Goal: Task Accomplishment & Management: Manage account settings

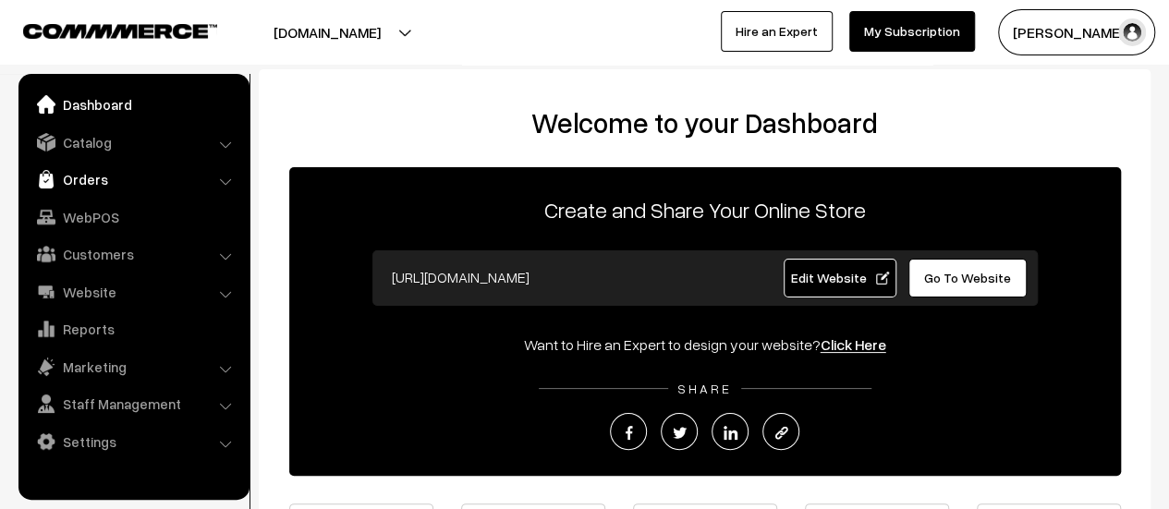
drag, startPoint x: 0, startPoint y: 0, endPoint x: 81, endPoint y: 180, distance: 197.7
click at [81, 180] on link "Orders" at bounding box center [133, 179] width 220 height 33
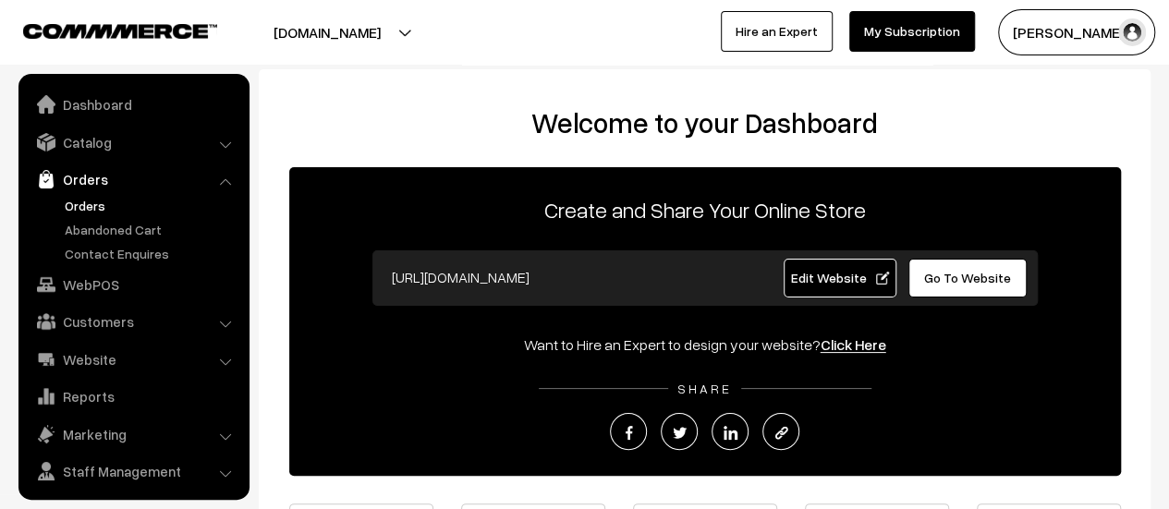
click at [87, 201] on link "Orders" at bounding box center [151, 205] width 183 height 19
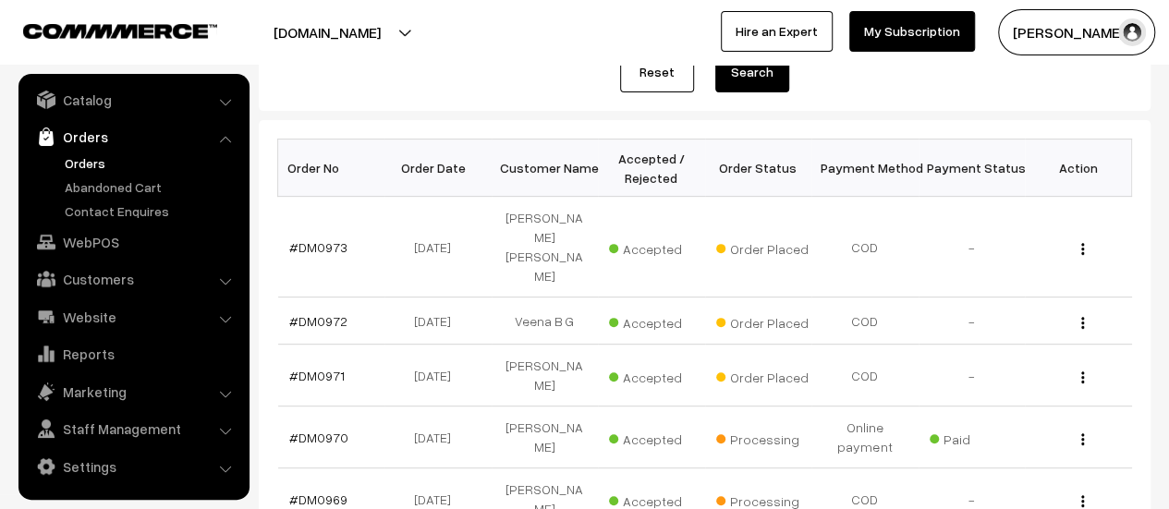
scroll to position [258, 0]
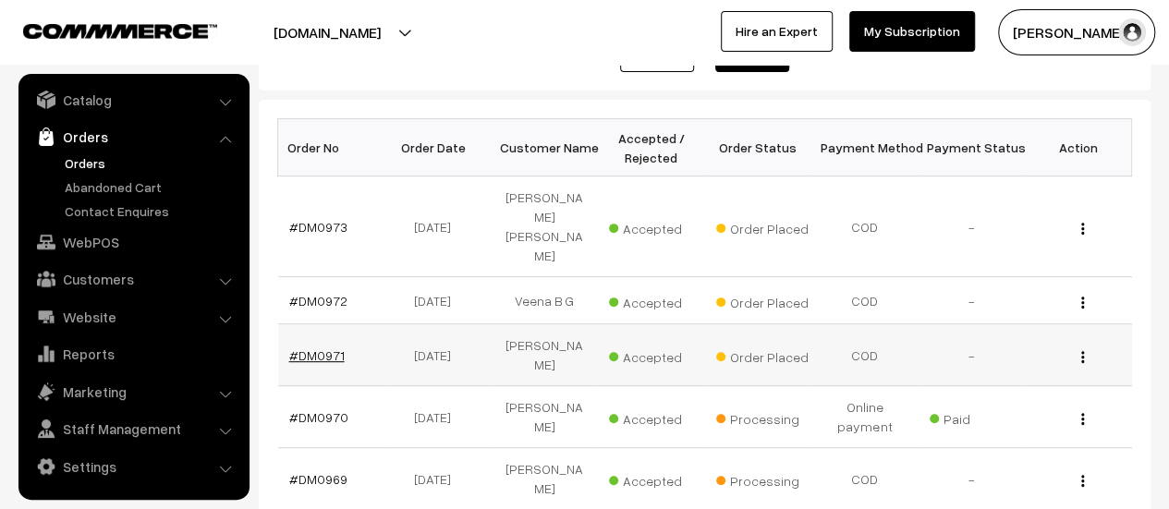
click at [320, 347] on link "#DM0971" at bounding box center [316, 355] width 55 height 16
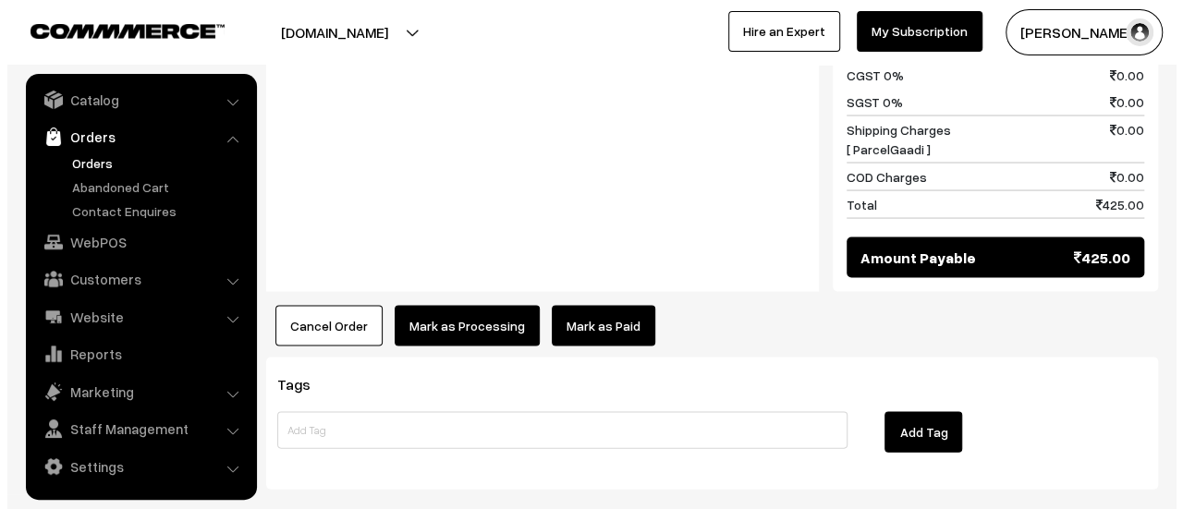
scroll to position [1769, 0]
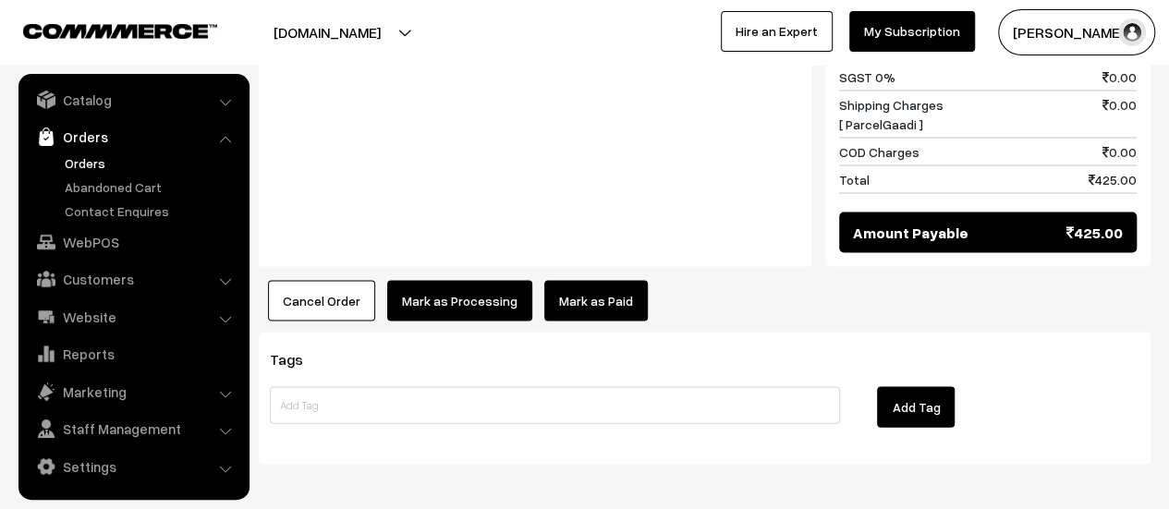
click at [440, 281] on button "Mark as Processing" at bounding box center [459, 301] width 145 height 41
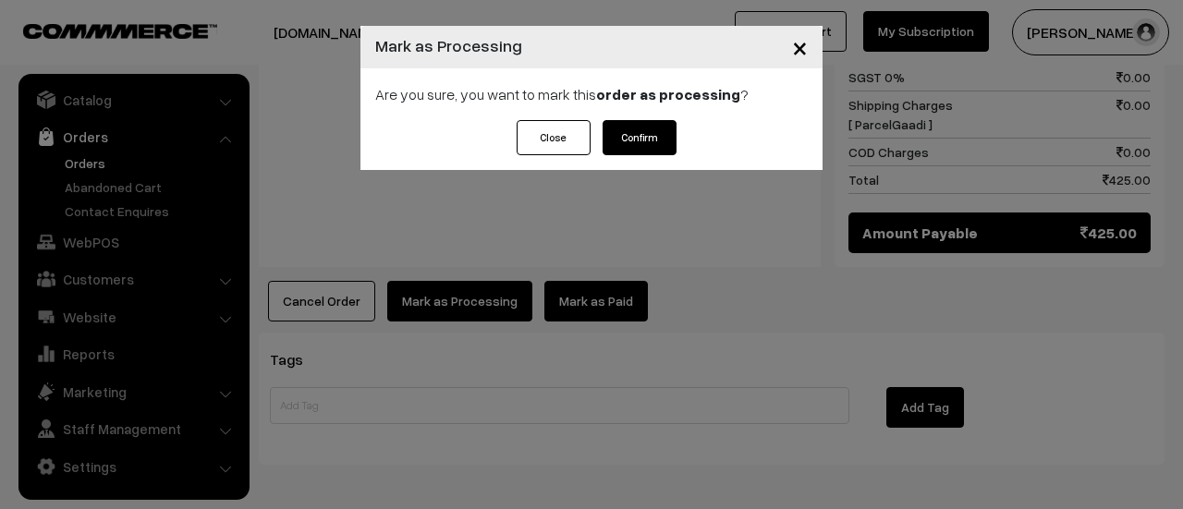
click at [641, 142] on button "Confirm" at bounding box center [639, 137] width 74 height 35
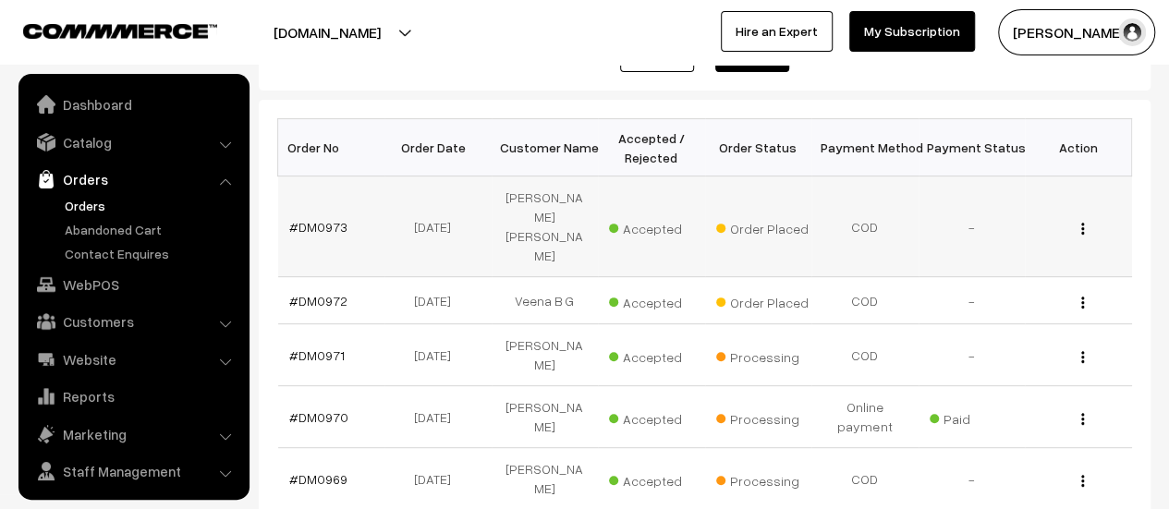
scroll to position [43, 0]
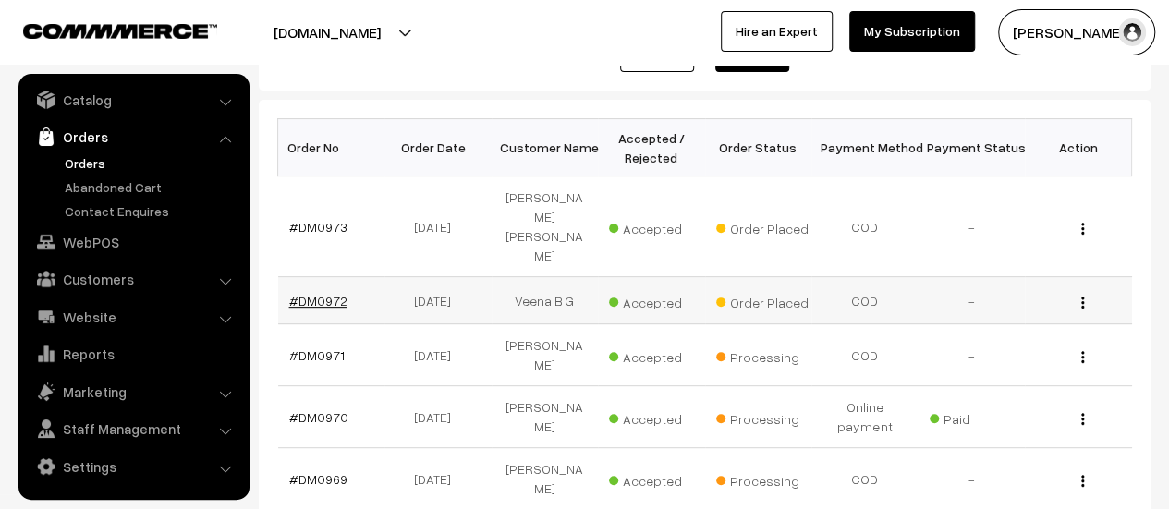
click at [322, 293] on link "#DM0972" at bounding box center [318, 301] width 58 height 16
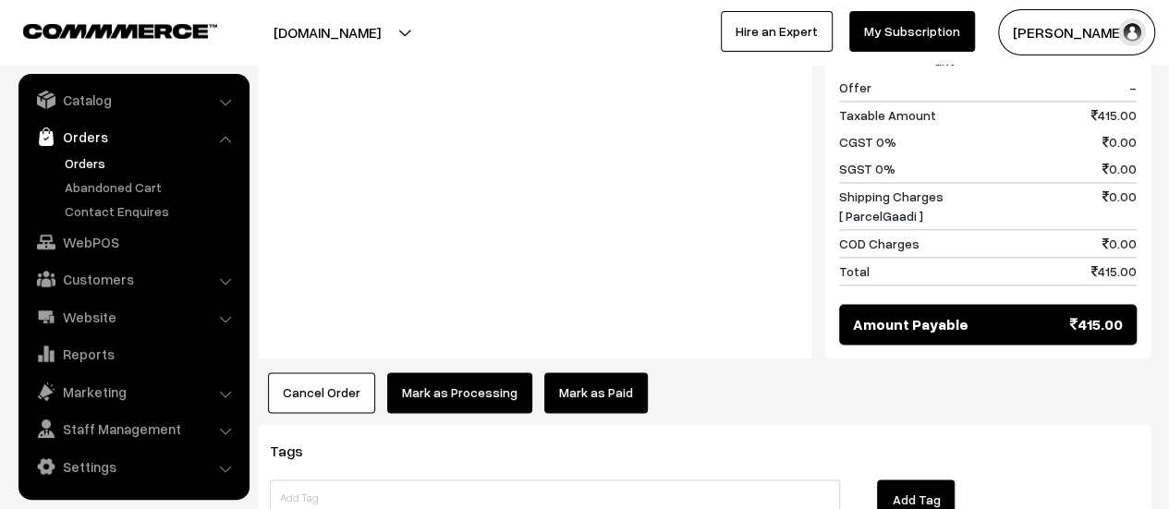
scroll to position [1315, 0]
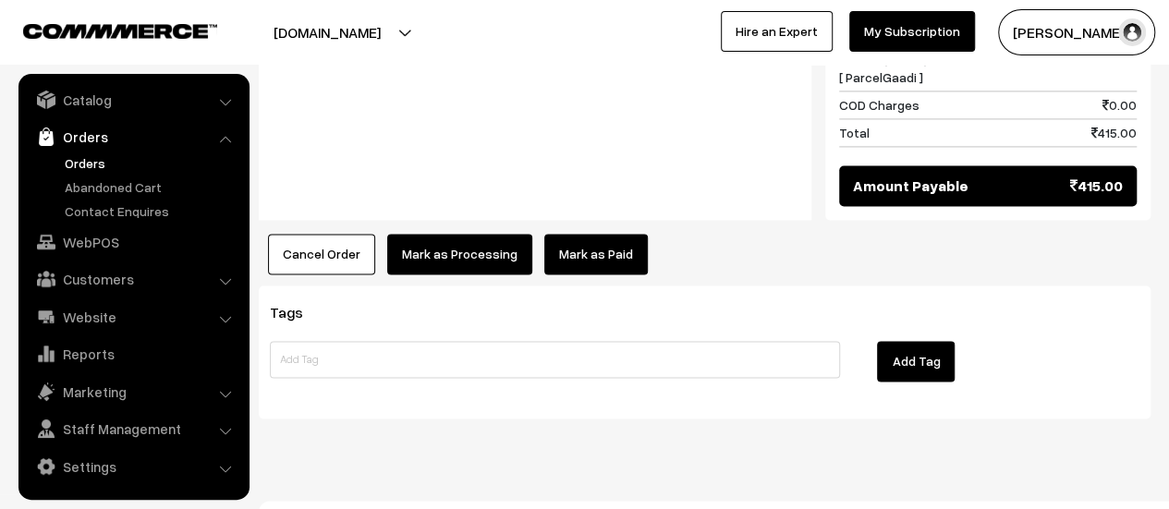
click at [455, 234] on button "Mark as Processing" at bounding box center [459, 254] width 145 height 41
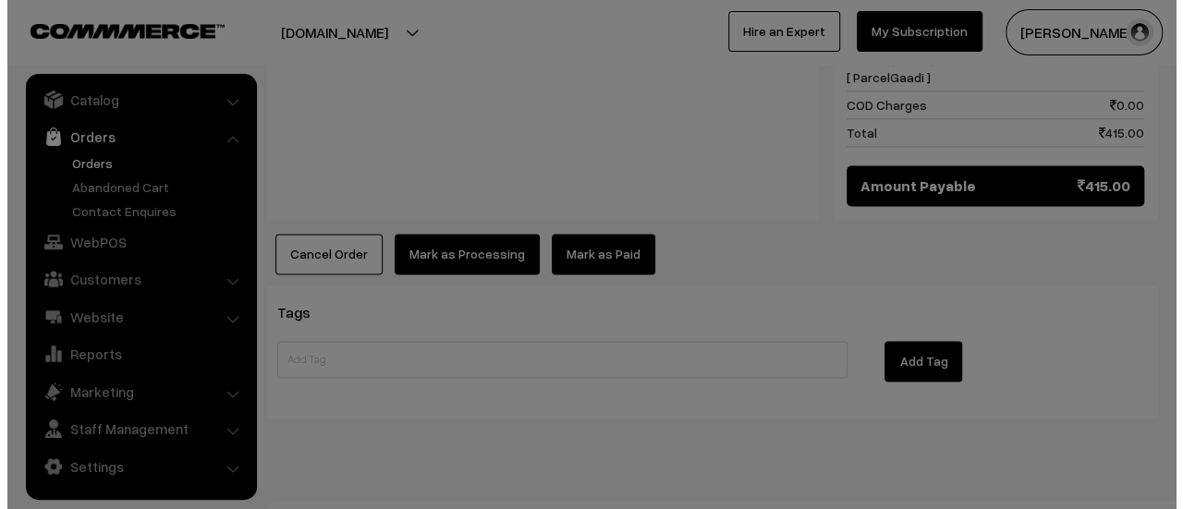
scroll to position [1317, 0]
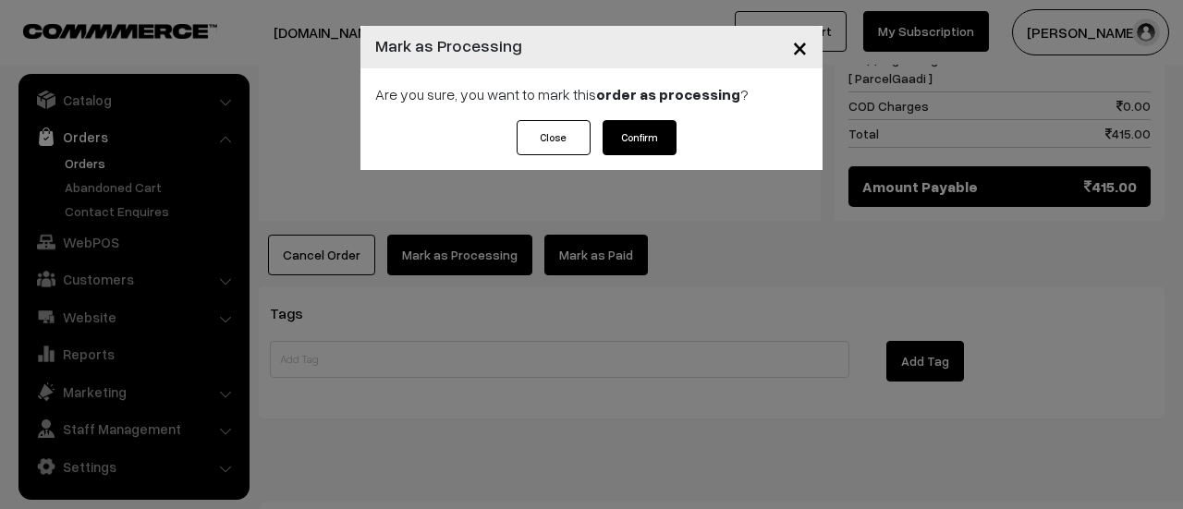
click at [638, 133] on button "Confirm" at bounding box center [639, 137] width 74 height 35
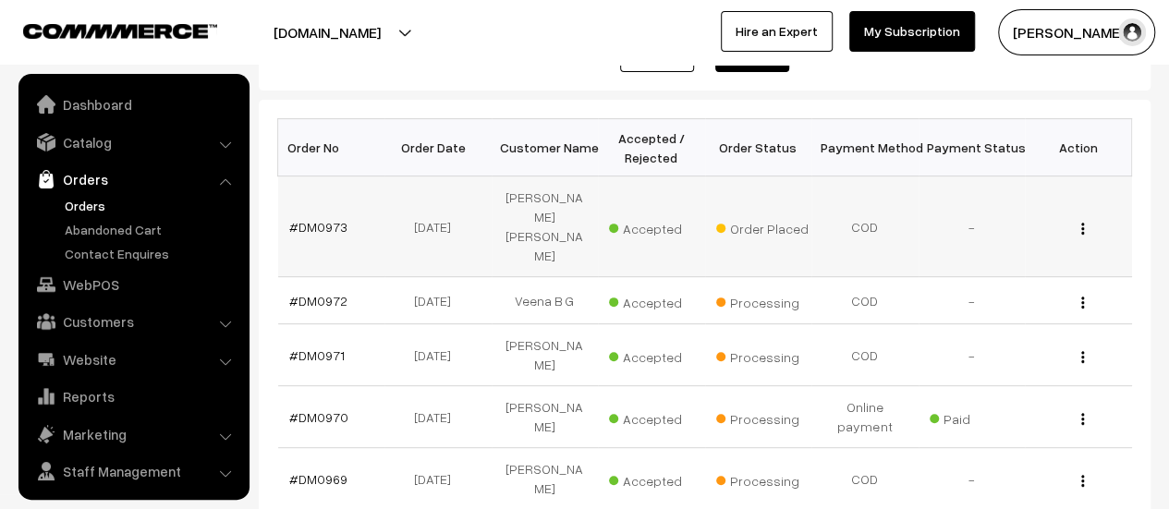
scroll to position [43, 0]
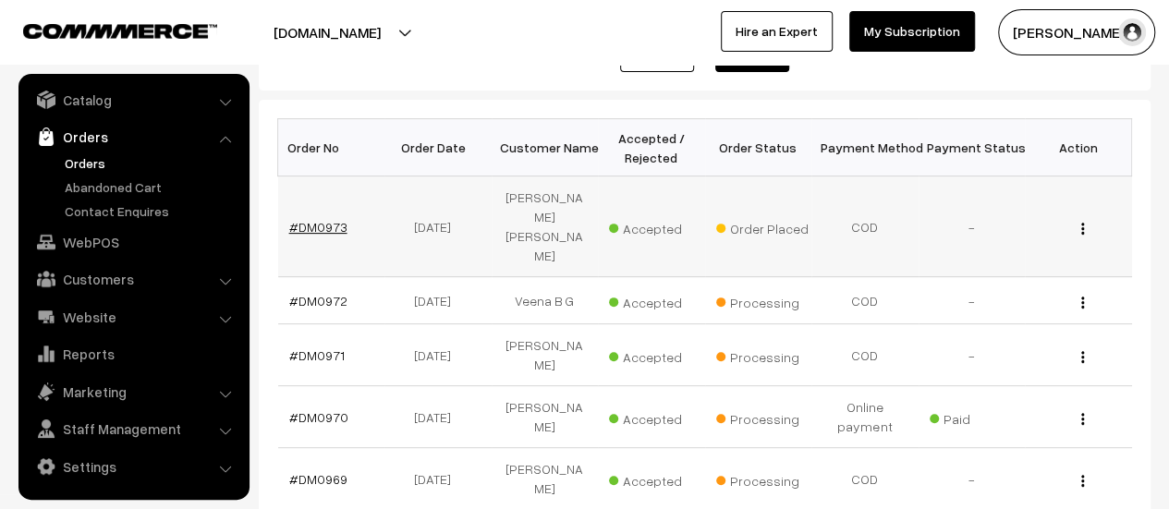
click at [319, 219] on link "#DM0973" at bounding box center [318, 227] width 58 height 16
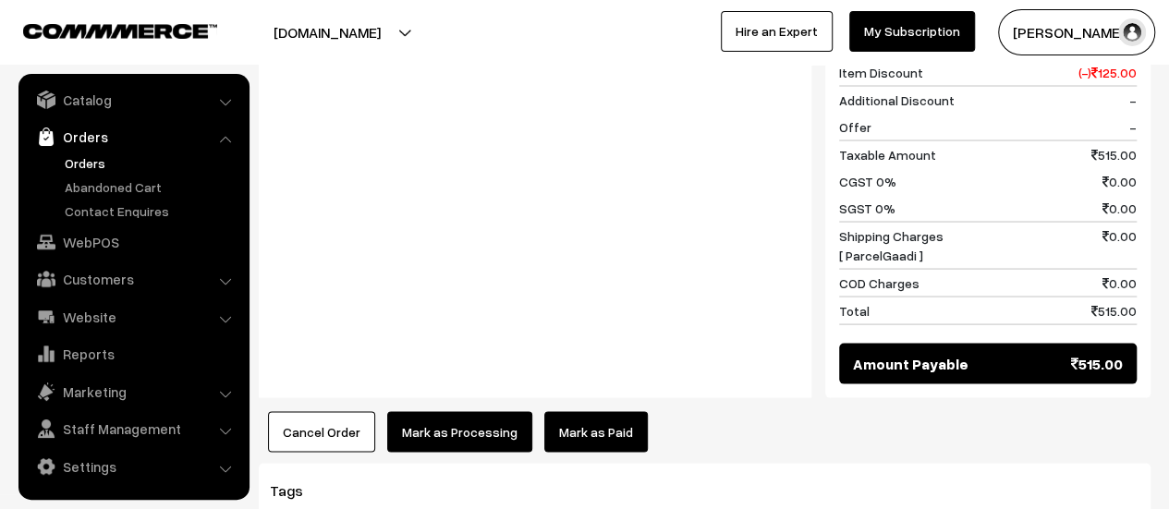
scroll to position [1719, 0]
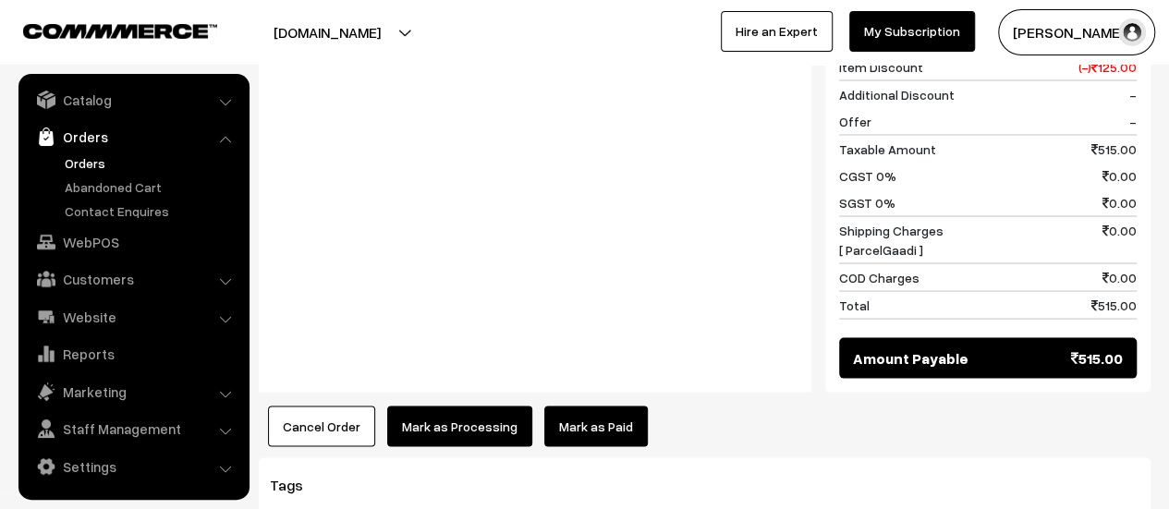
click at [440, 406] on button "Mark as Processing" at bounding box center [459, 426] width 145 height 41
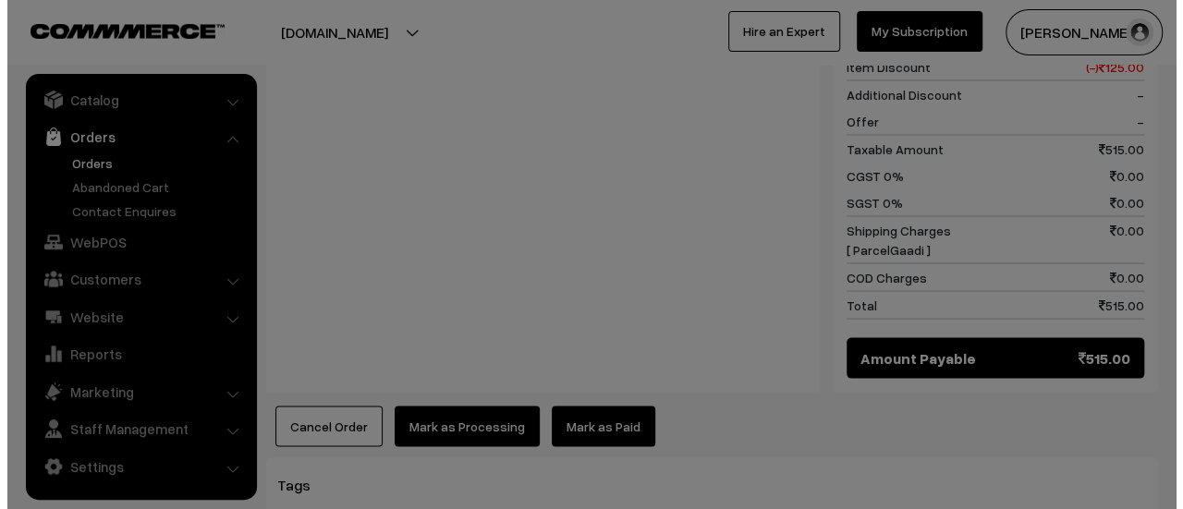
scroll to position [1720, 0]
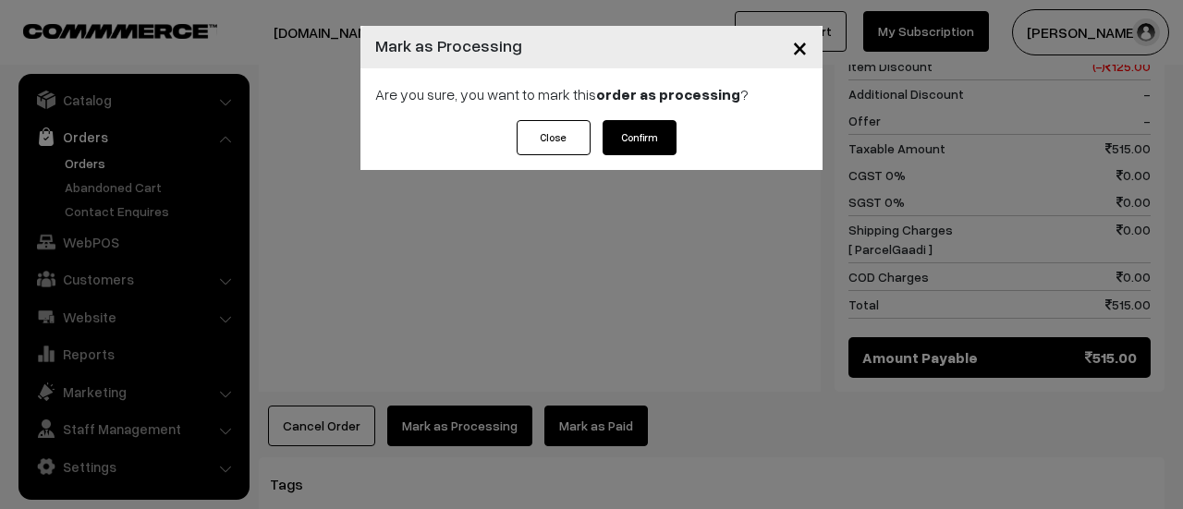
click at [634, 143] on button "Confirm" at bounding box center [639, 137] width 74 height 35
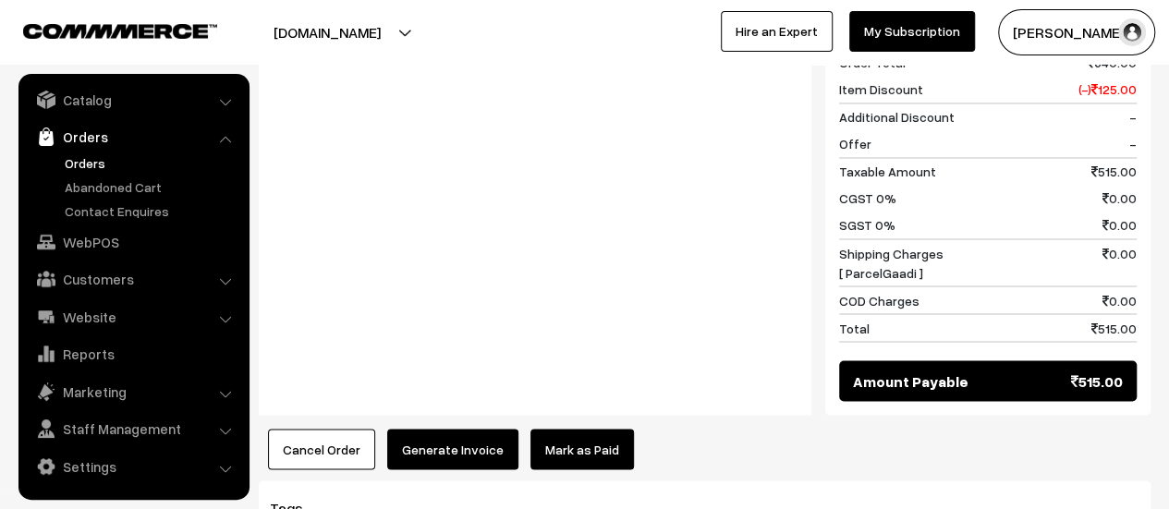
scroll to position [1507, 0]
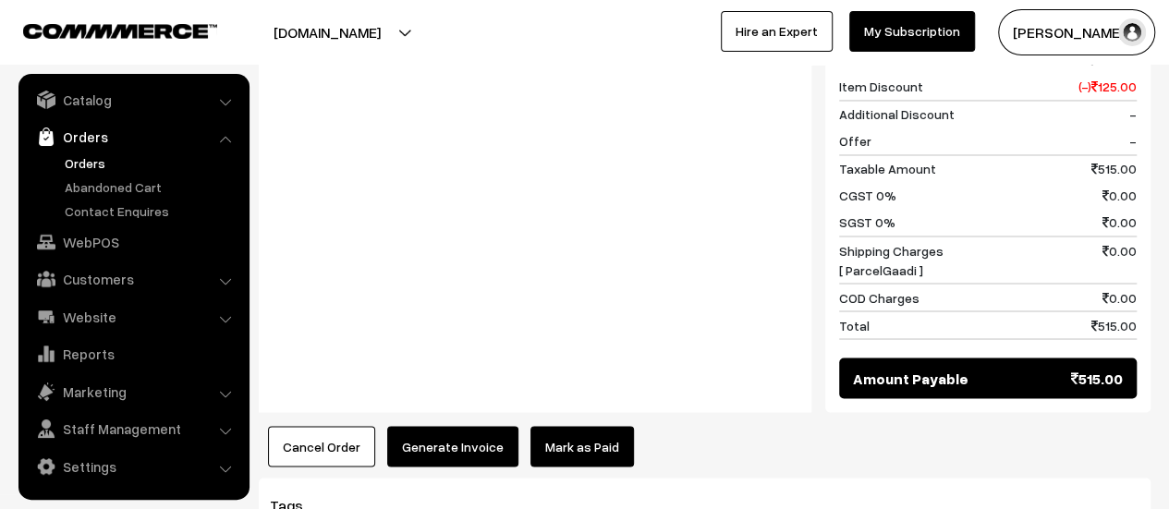
click at [418, 426] on button "Generate Invoice" at bounding box center [452, 446] width 131 height 41
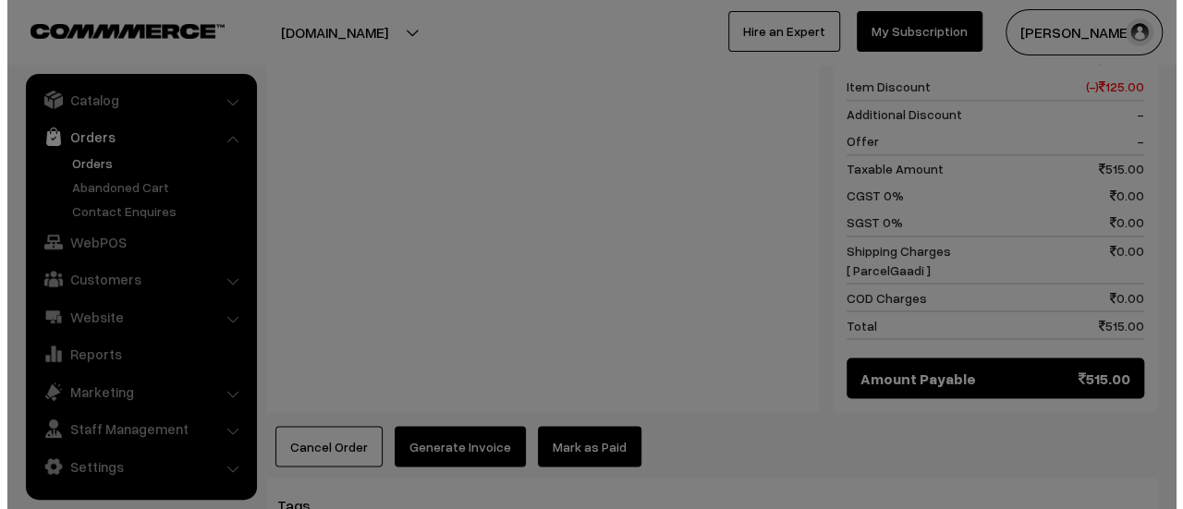
scroll to position [1514, 0]
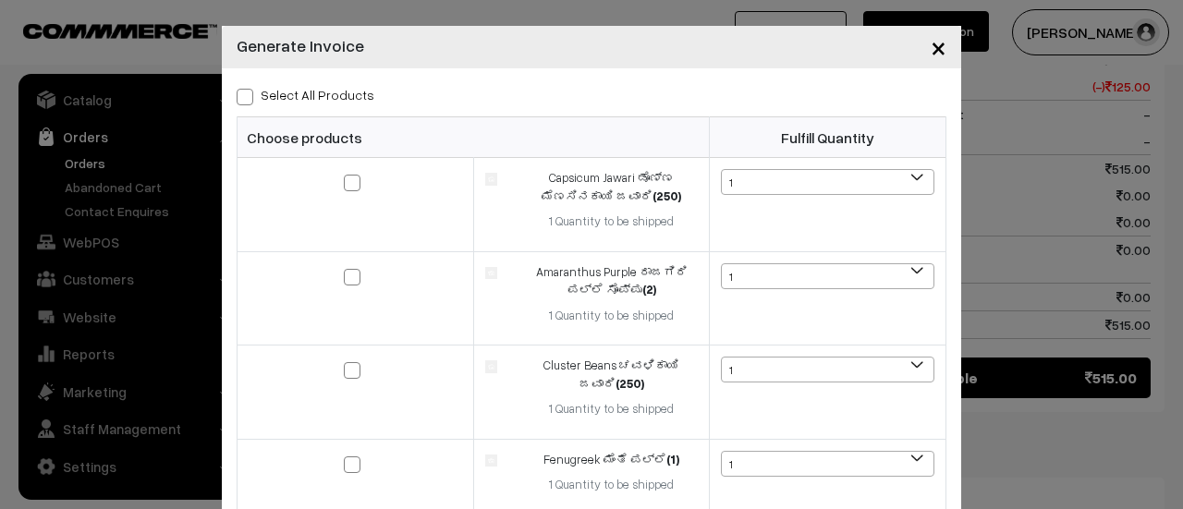
click at [931, 51] on span "×" at bounding box center [938, 47] width 16 height 34
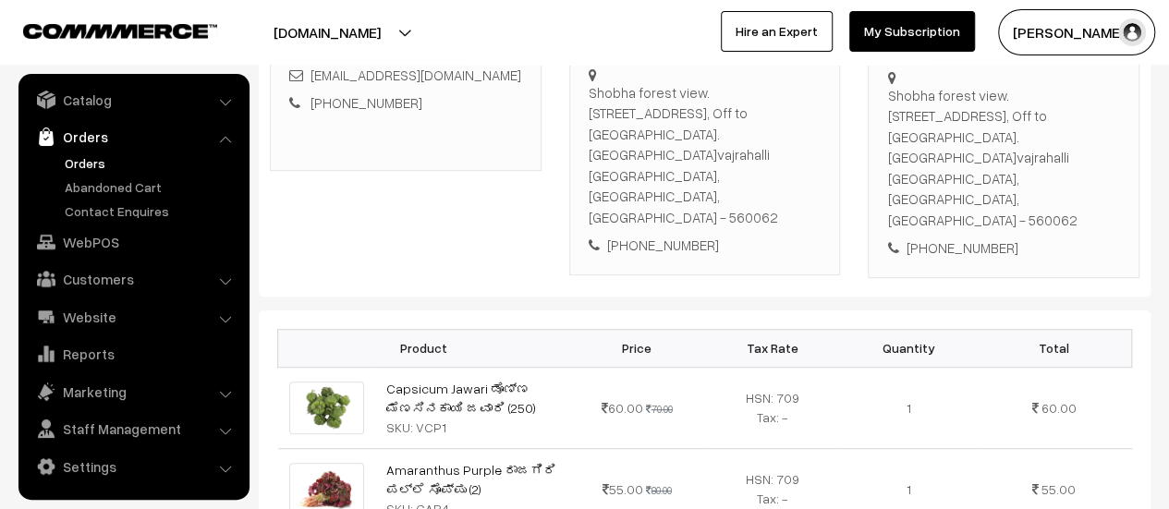
scroll to position [0, 0]
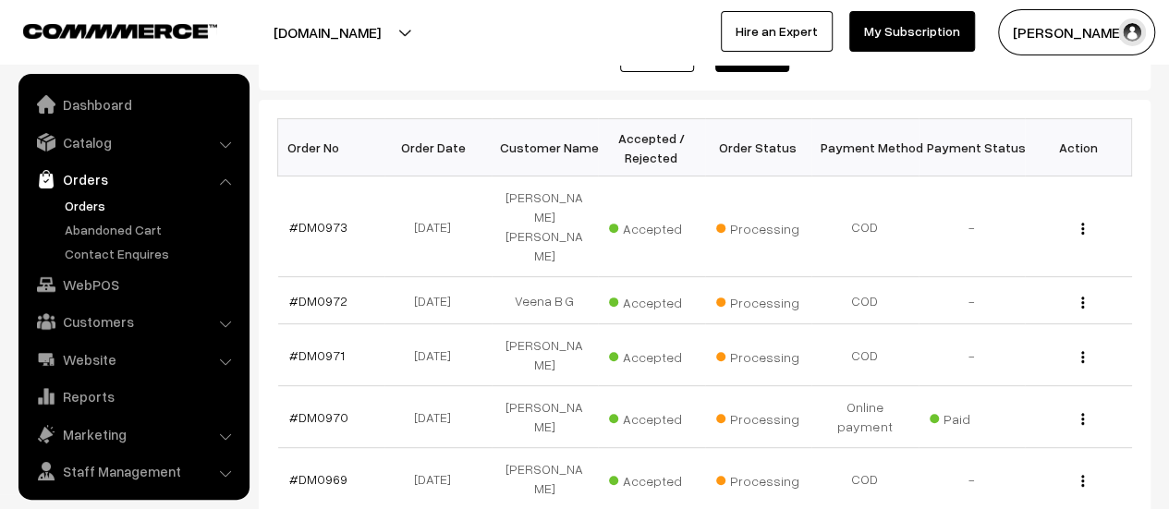
scroll to position [43, 0]
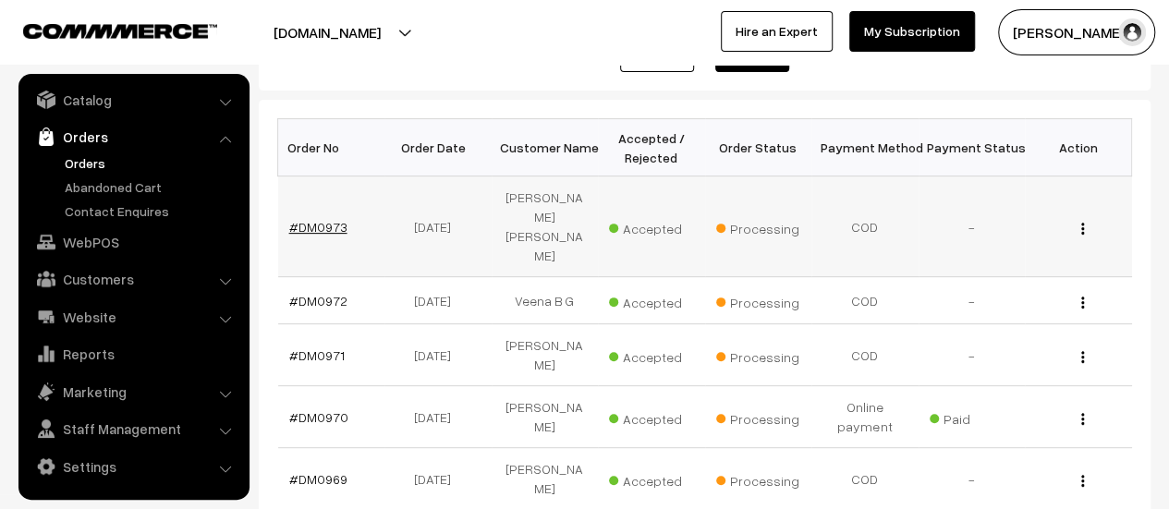
click at [305, 219] on link "#DM0973" at bounding box center [318, 227] width 58 height 16
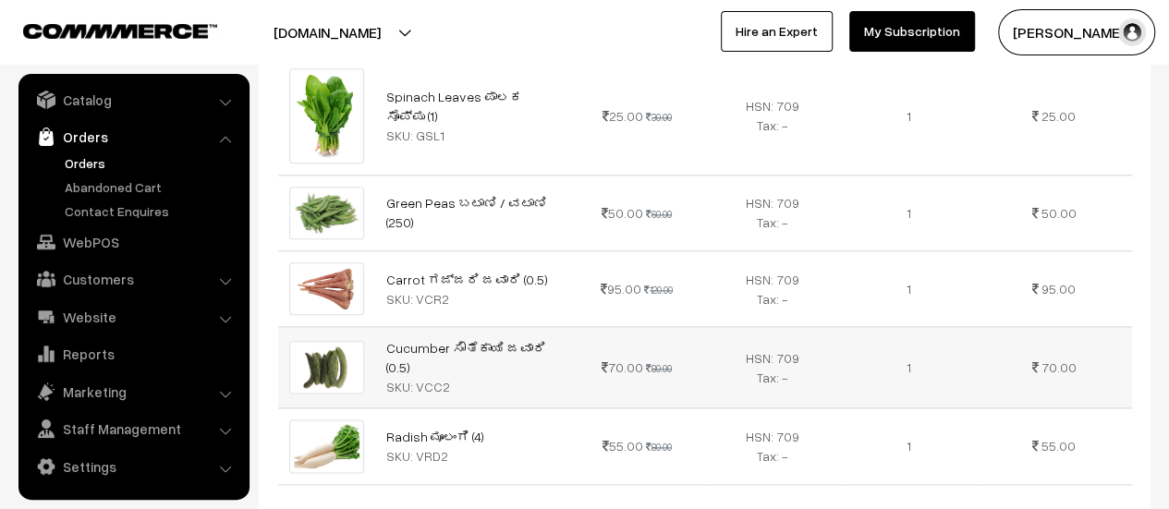
scroll to position [964, 0]
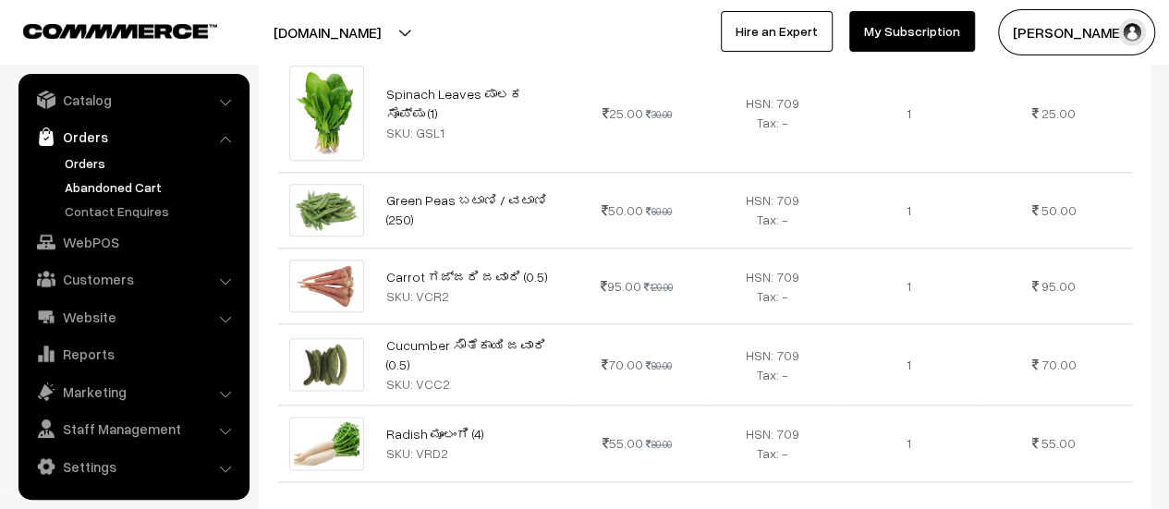
click at [123, 186] on link "Abandoned Cart" at bounding box center [151, 186] width 183 height 19
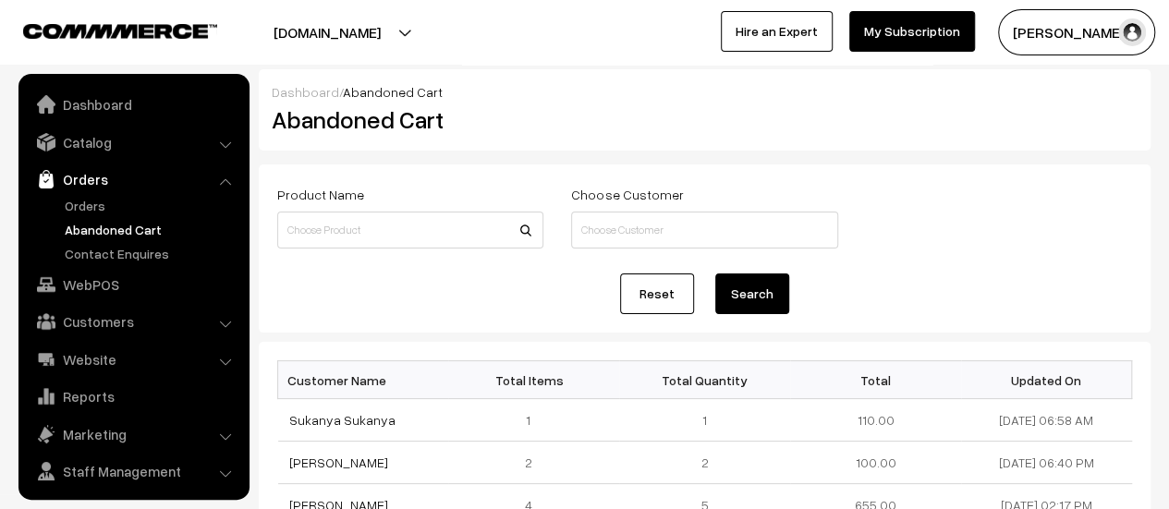
scroll to position [43, 0]
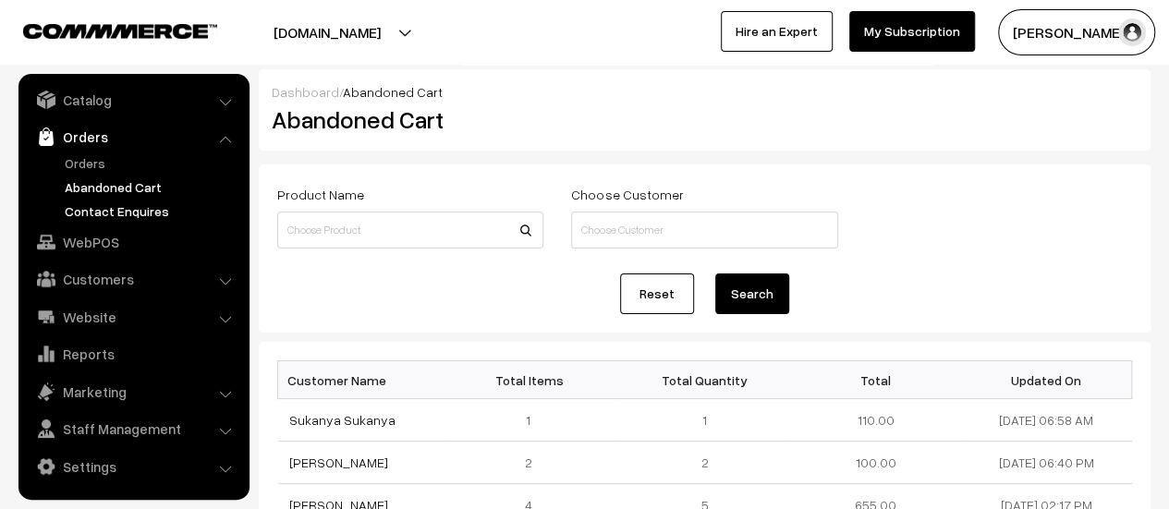
click at [100, 206] on link "Contact Enquires" at bounding box center [151, 210] width 183 height 19
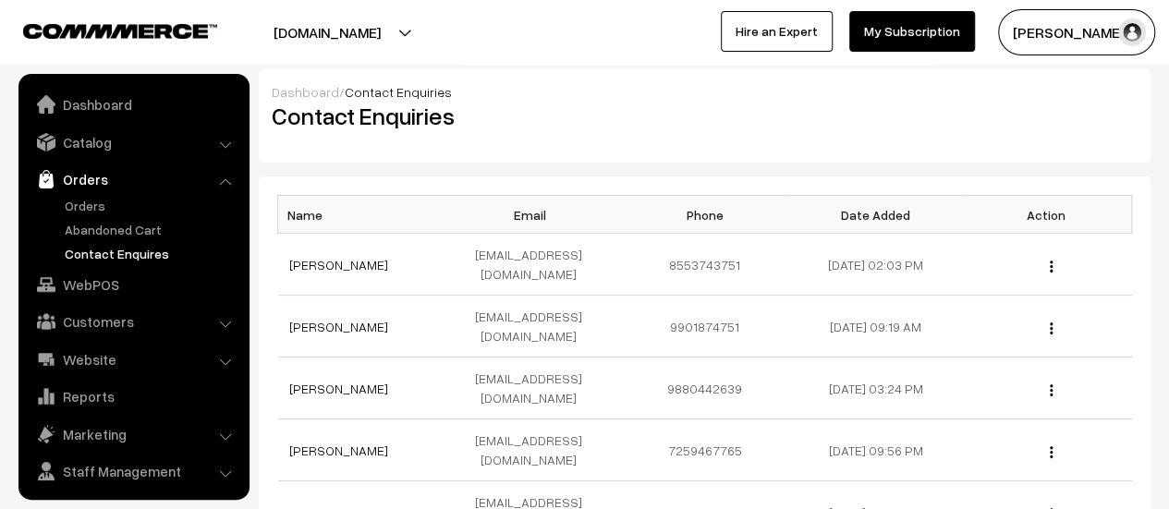
scroll to position [43, 0]
